Goal: Transaction & Acquisition: Purchase product/service

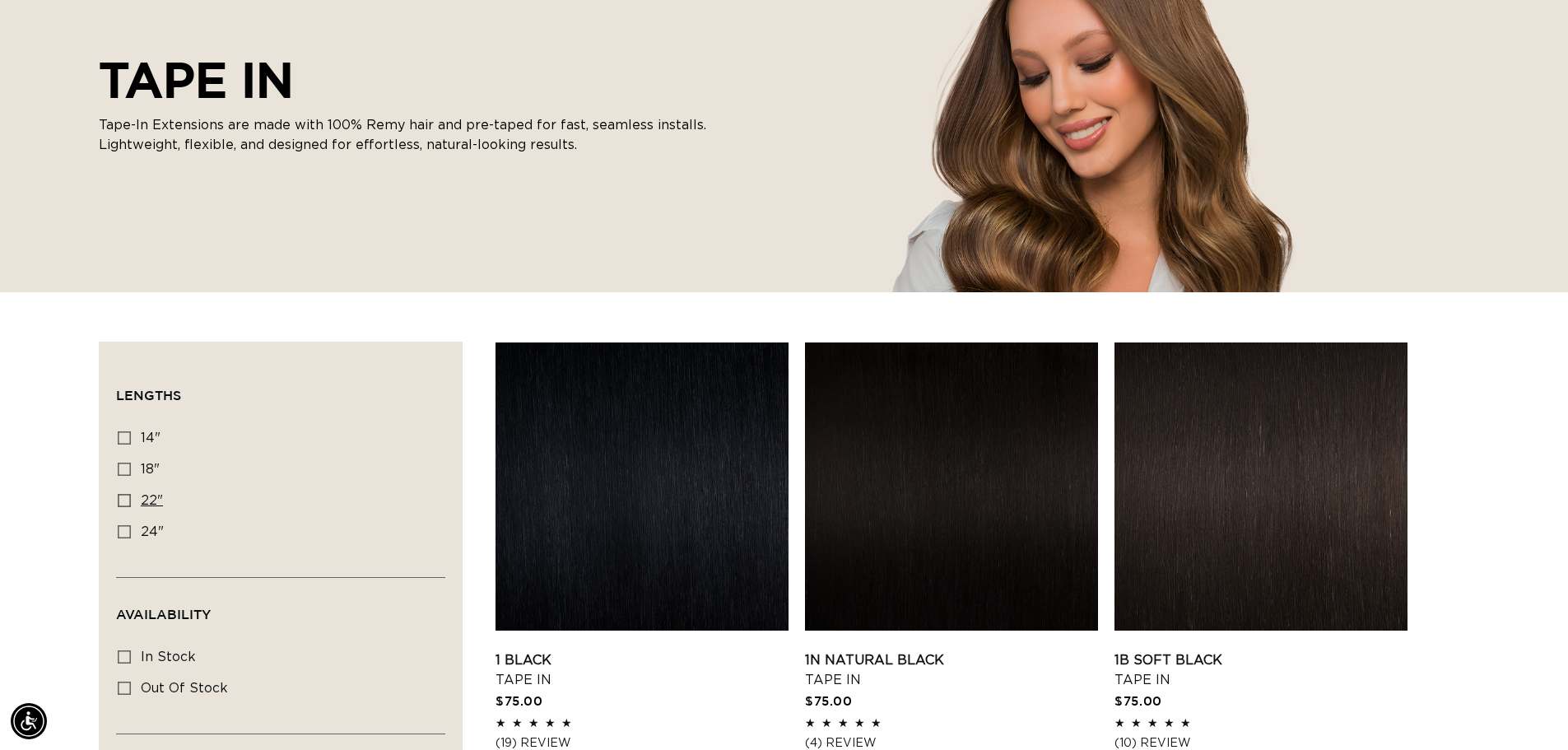
scroll to position [0, 1452]
click at [121, 501] on icon at bounding box center [123, 500] width 13 height 13
click at [121, 501] on input "22" 22" (37 products)" at bounding box center [123, 500] width 13 height 13
checkbox input "true"
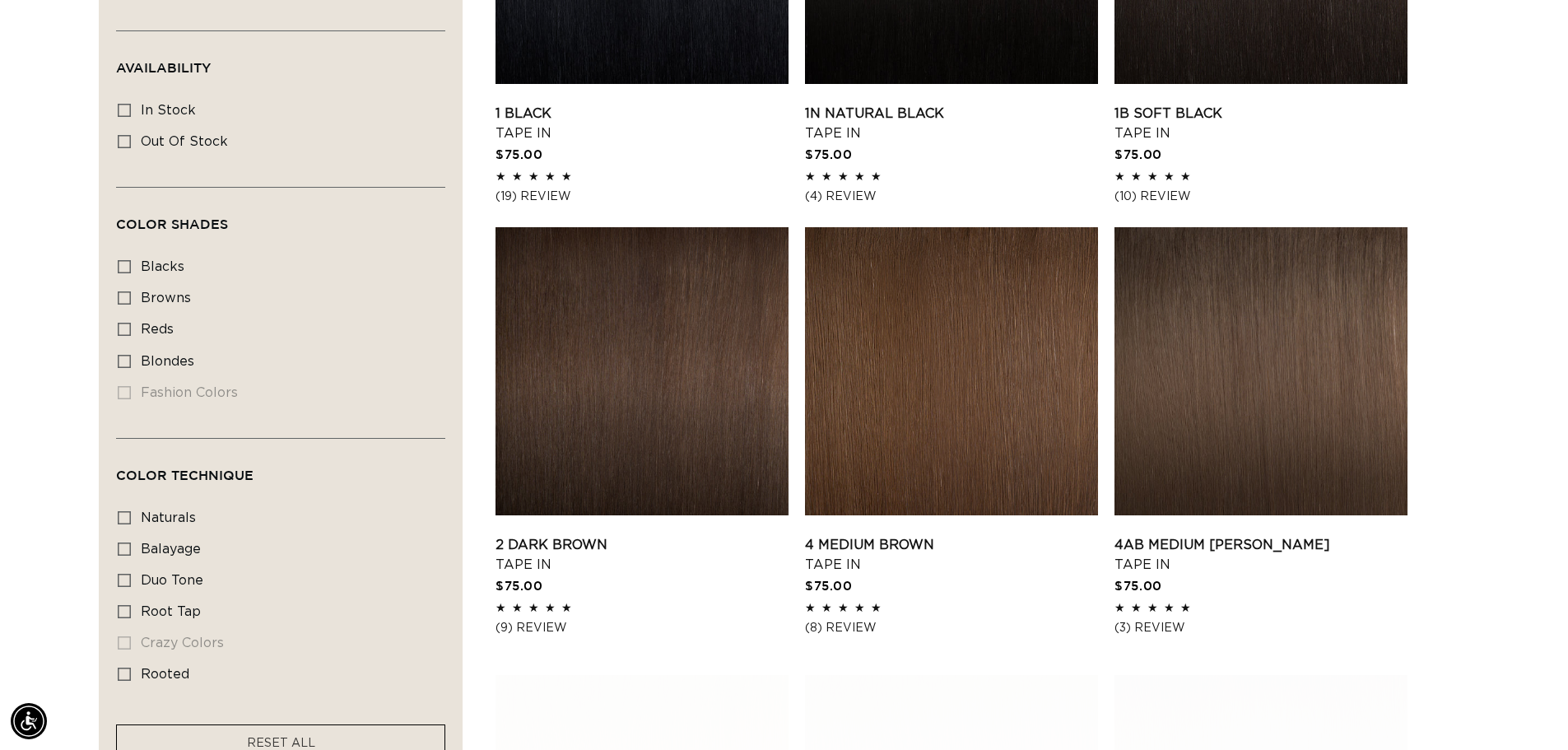
scroll to position [824, 0]
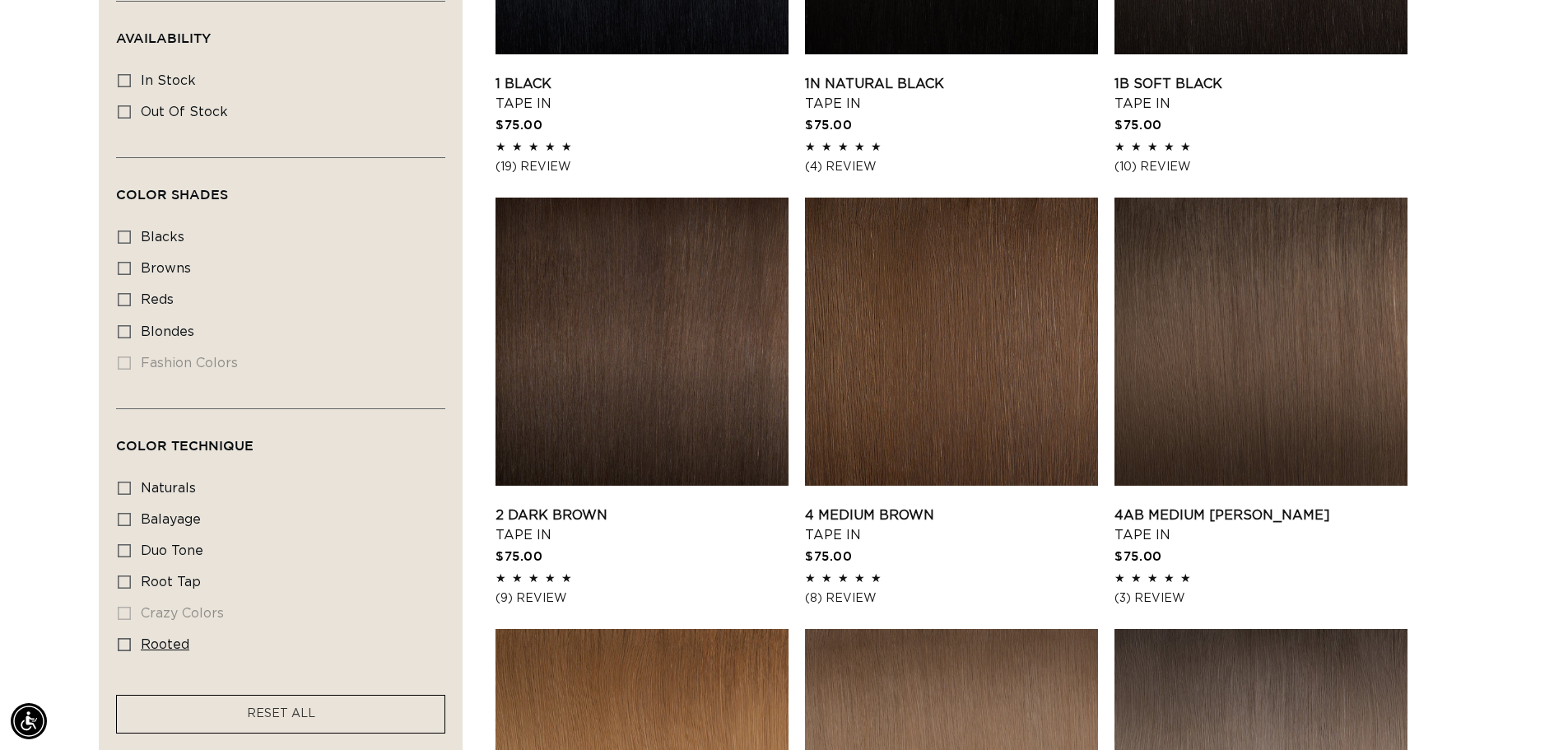
click at [125, 638] on icon at bounding box center [123, 644] width 13 height 13
click at [125, 638] on input "rooted rooted (4 products)" at bounding box center [123, 644] width 13 height 13
checkbox input "true"
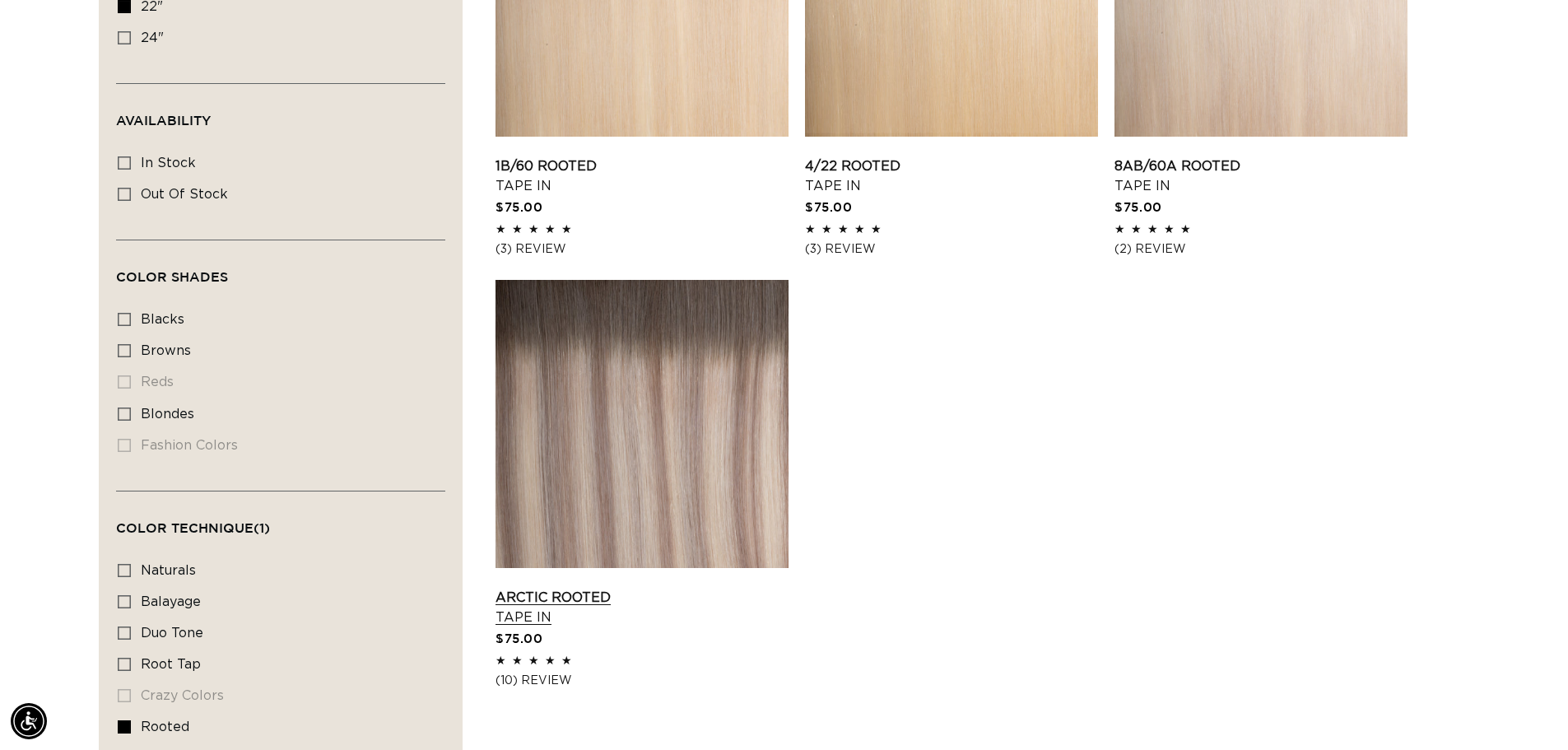
scroll to position [0, 1452]
click at [744, 588] on link "Arctic Rooted Tape In" at bounding box center [642, 608] width 293 height 40
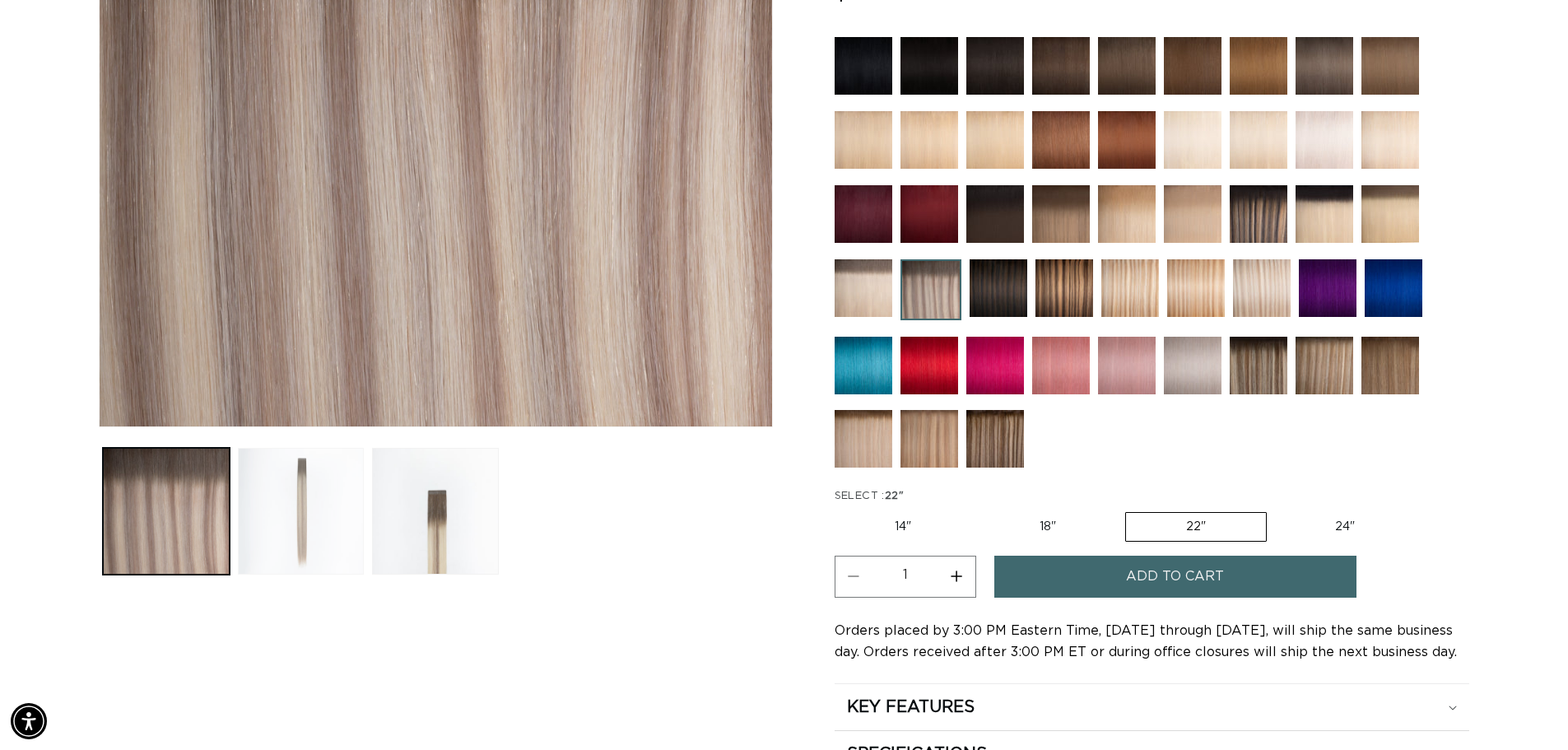
click at [336, 520] on button "Load image 2 in gallery view" at bounding box center [301, 511] width 126 height 126
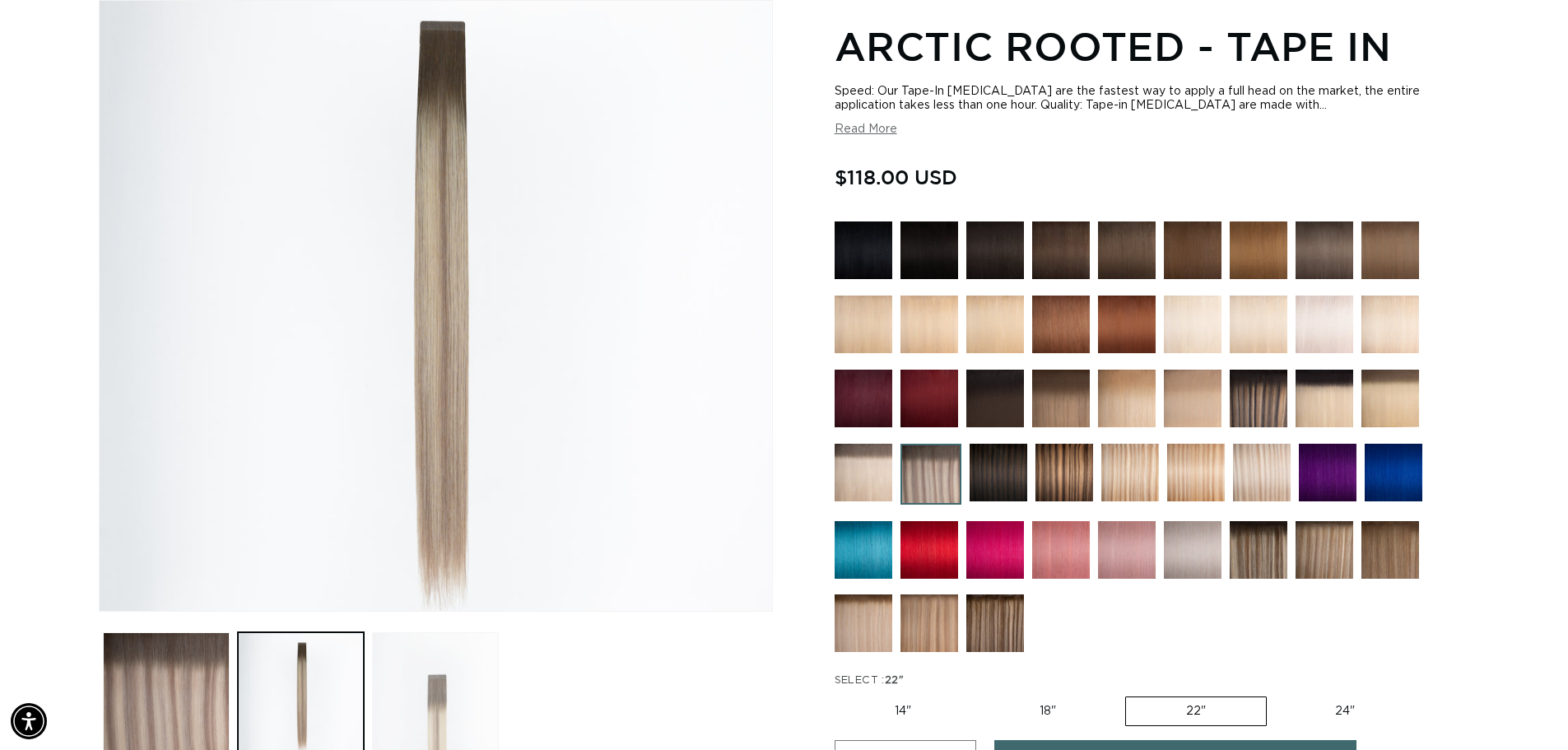
scroll to position [0, 1452]
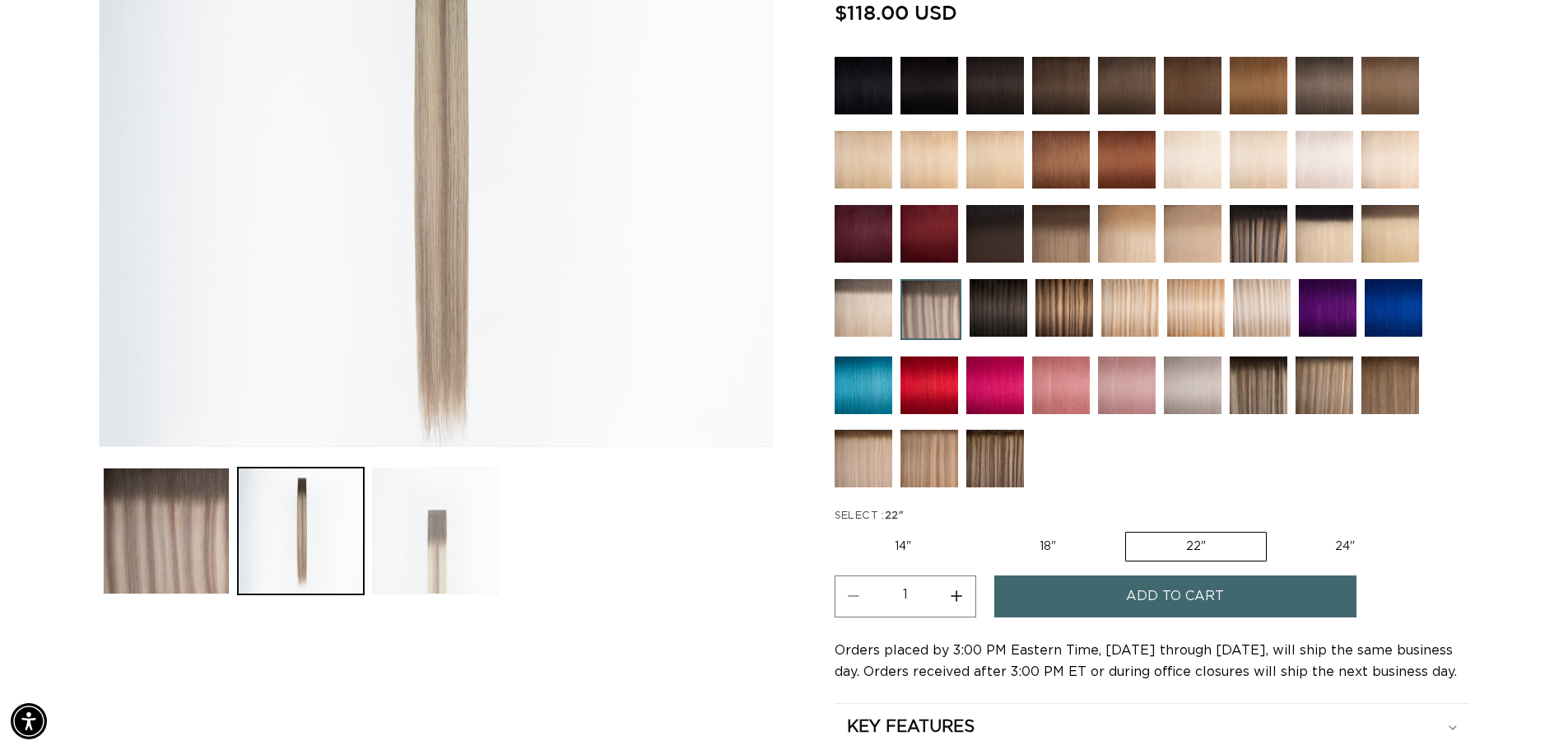
click at [443, 551] on button "Load image 3 in gallery view" at bounding box center [435, 531] width 126 height 126
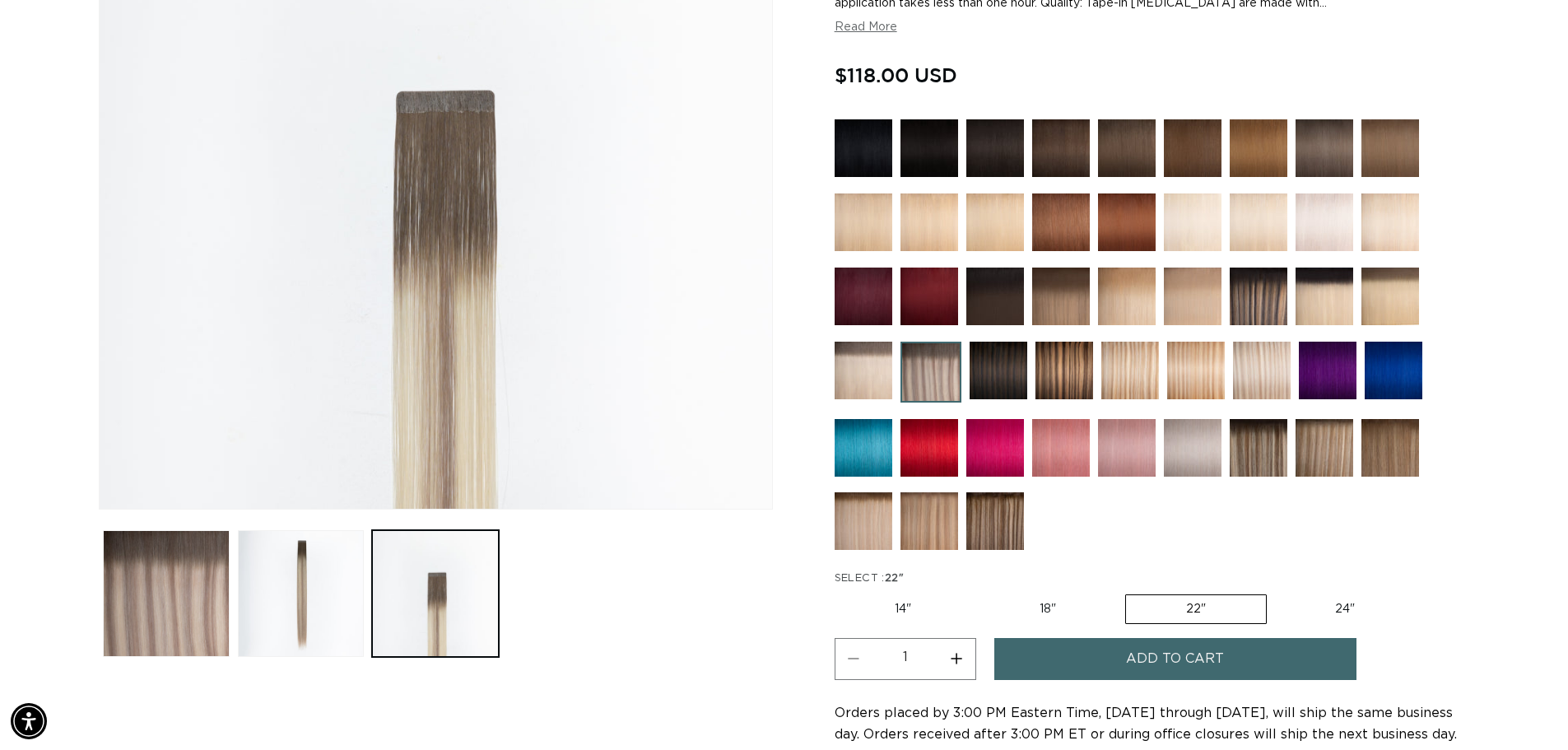
click at [958, 661] on button "Increase quantity for Arctic Rooted - Tape In" at bounding box center [957, 659] width 37 height 42
type input "2"
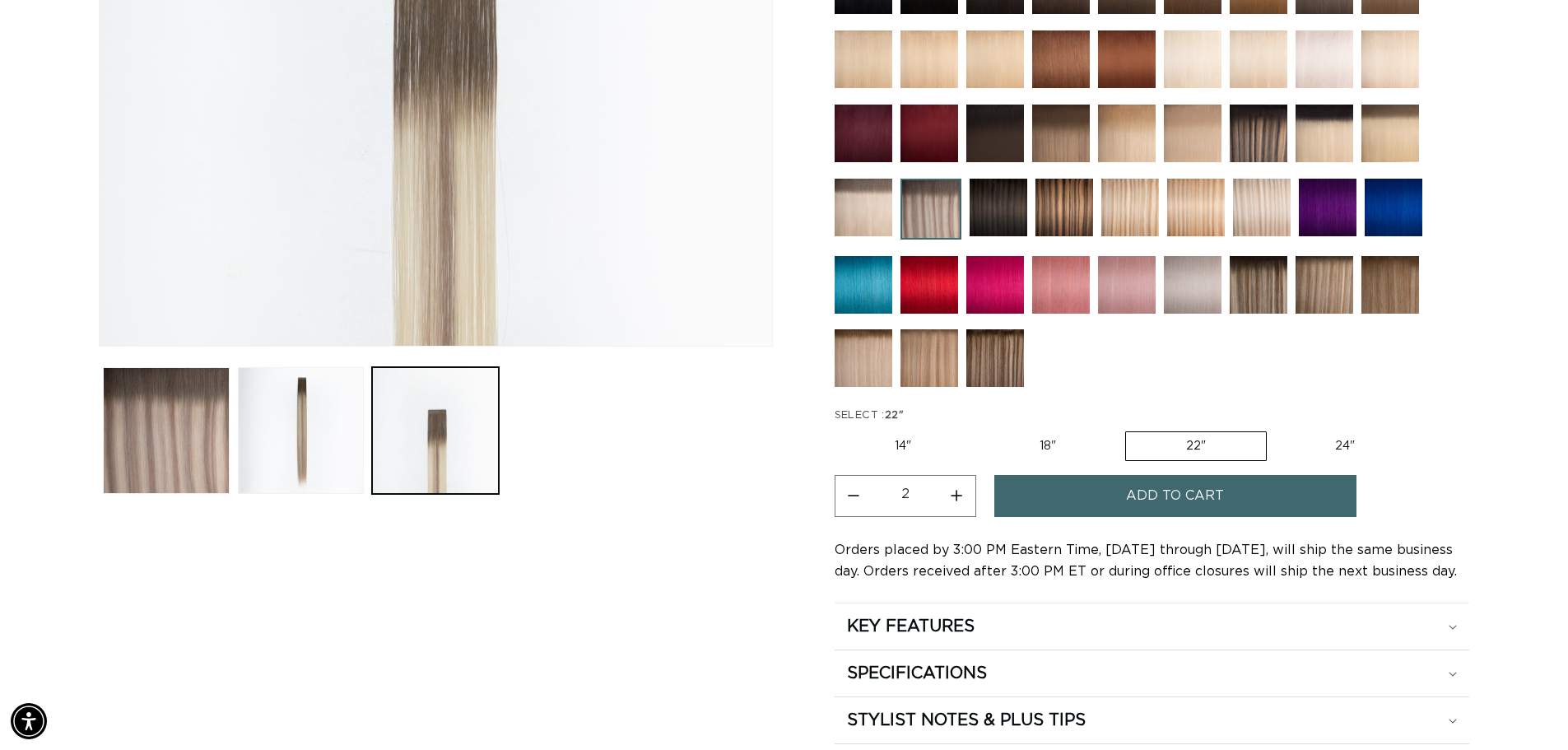
scroll to position [494, 0]
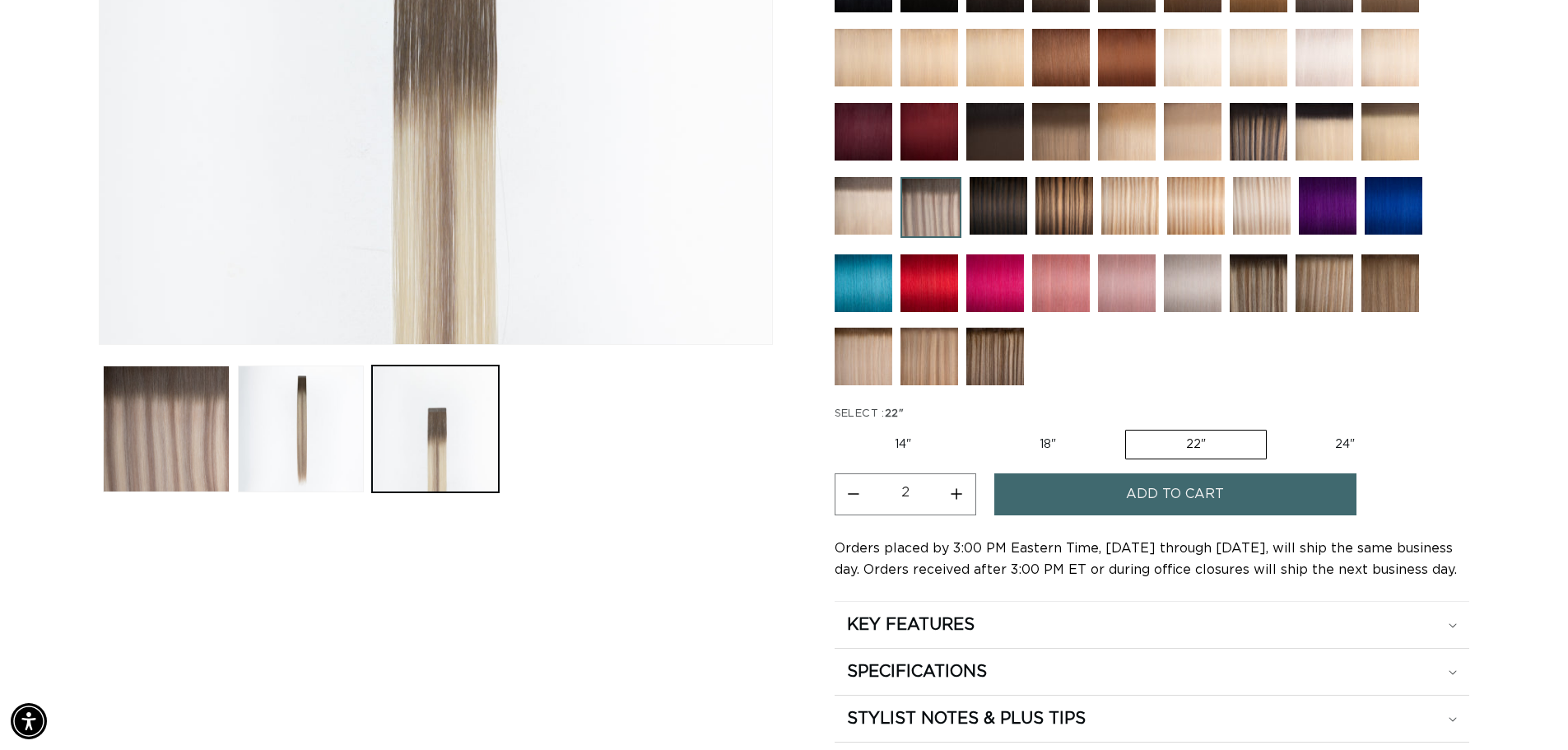
click at [1086, 488] on button "Add to cart" at bounding box center [1176, 494] width 362 height 42
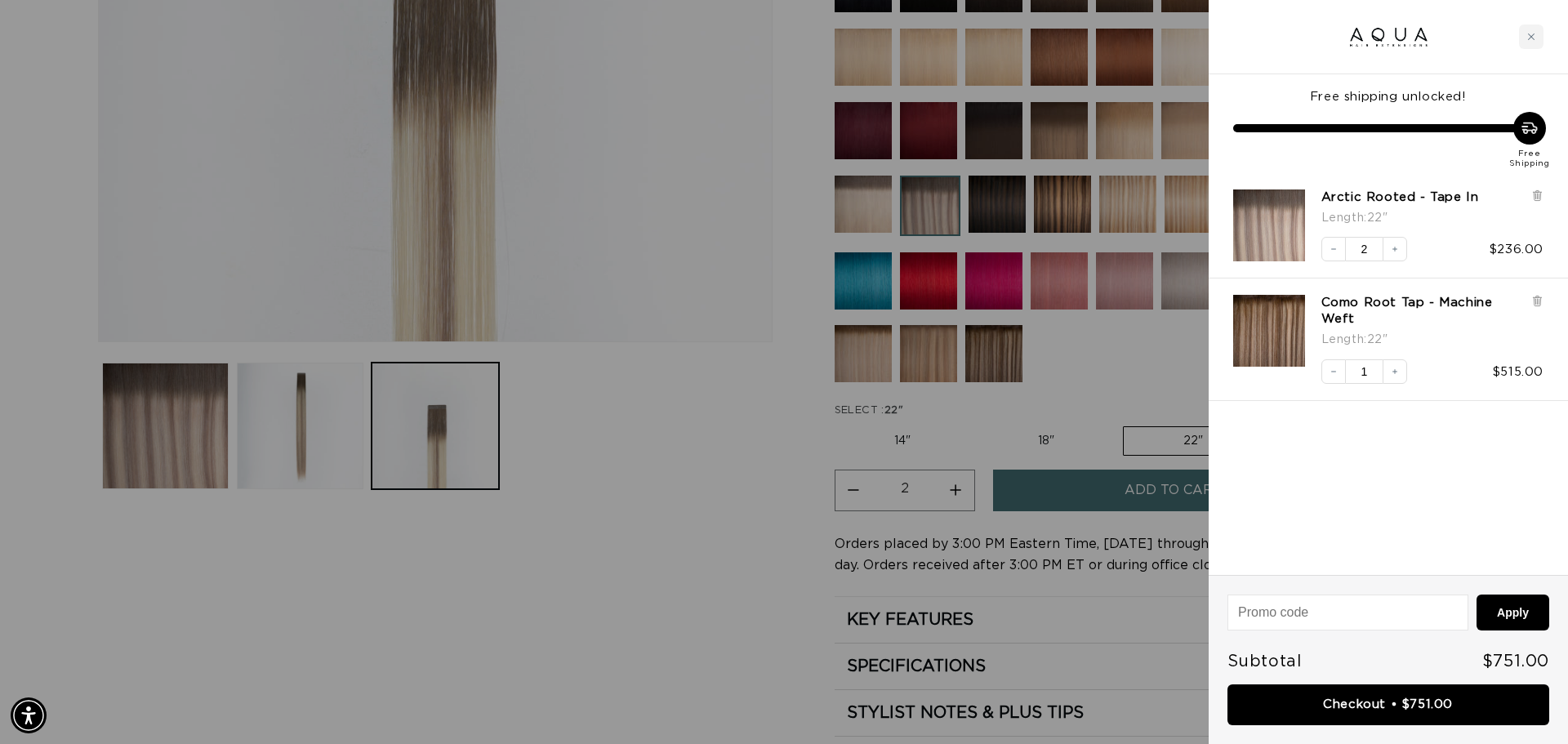
scroll to position [0, 1451]
click at [1398, 703] on link "Checkout • $751.00" at bounding box center [1388, 705] width 322 height 41
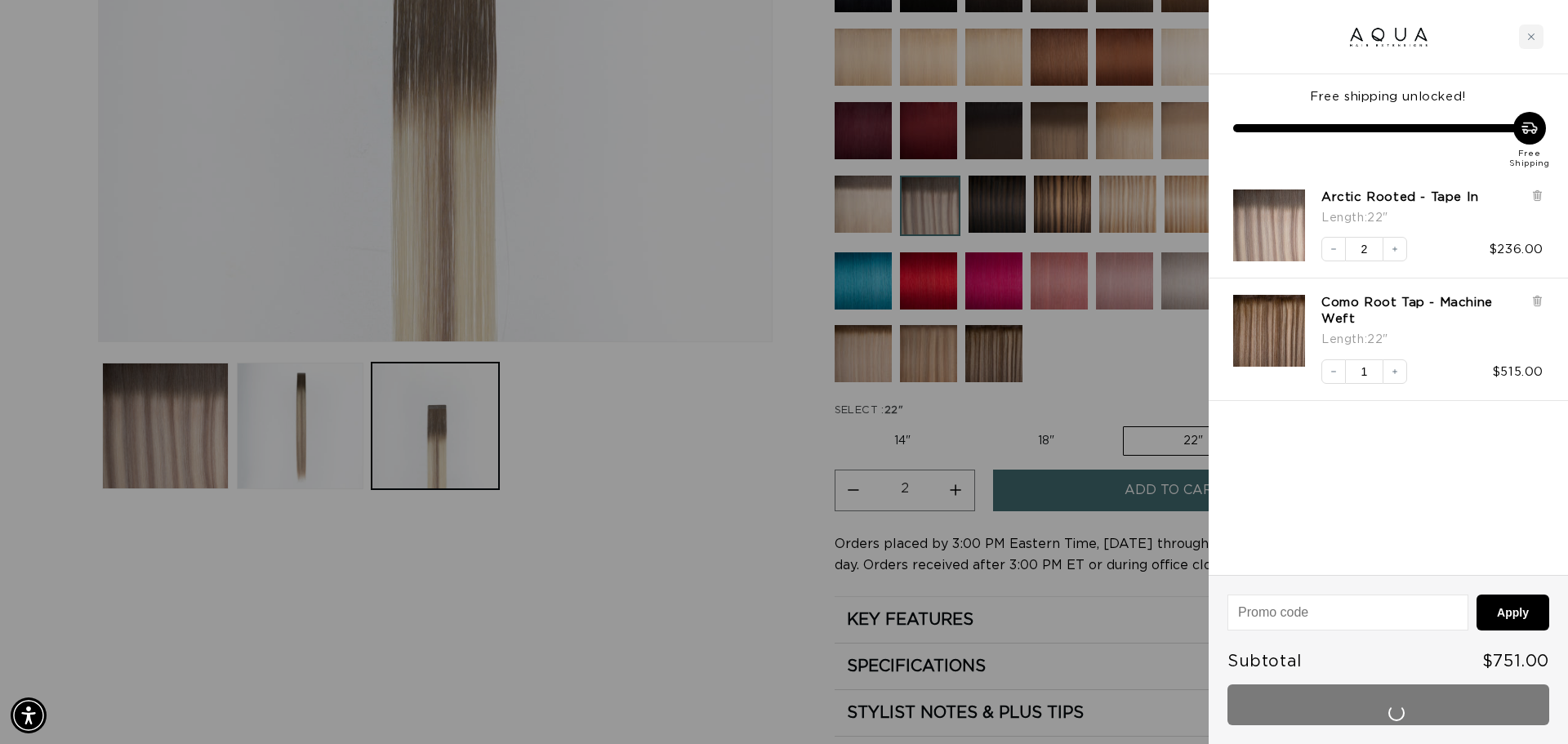
scroll to position [0, 2903]
